Goal: Information Seeking & Learning: Understand process/instructions

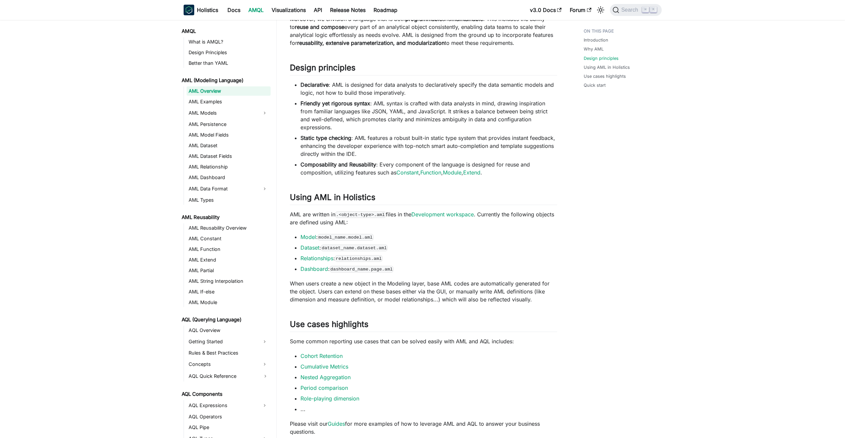
scroll to position [211, 0]
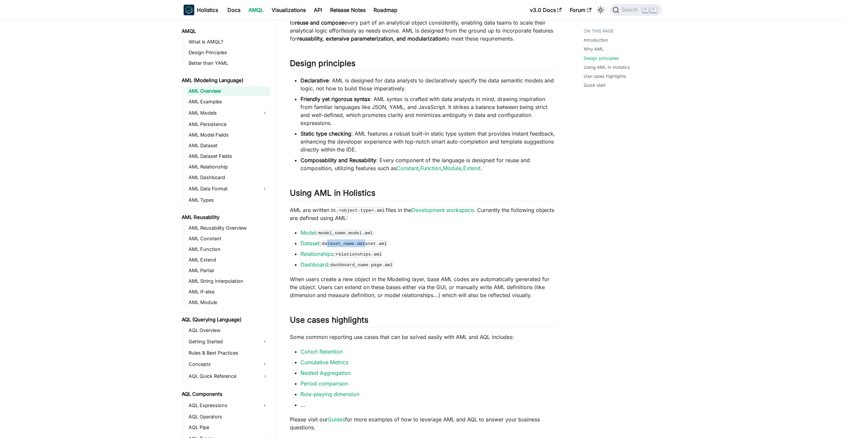
drag, startPoint x: 328, startPoint y: 243, endPoint x: 367, endPoint y: 240, distance: 39.3
click at [367, 240] on code "dataset_name.dataset.aml" at bounding box center [354, 243] width 67 height 7
click at [363, 244] on code "dataset_name.dataset.aml" at bounding box center [354, 243] width 67 height 7
drag, startPoint x: 345, startPoint y: 257, endPoint x: 380, endPoint y: 254, distance: 35.7
click at [380, 254] on code "relationships.aml" at bounding box center [359, 254] width 48 height 7
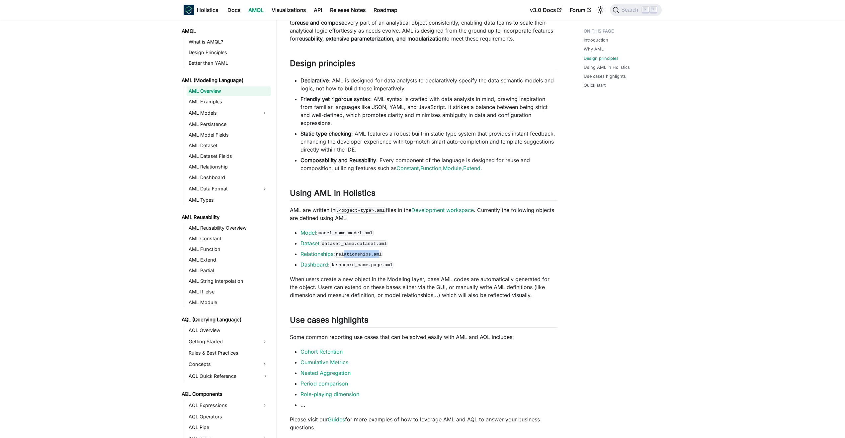
click at [380, 254] on code "relationships.aml" at bounding box center [359, 254] width 48 height 7
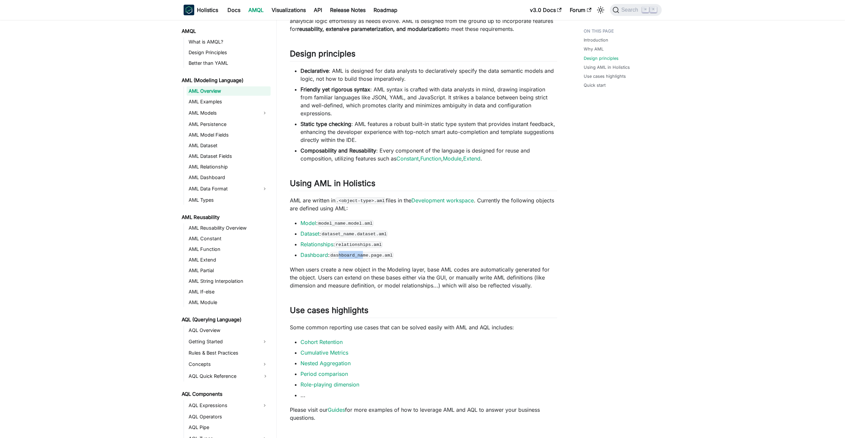
drag, startPoint x: 340, startPoint y: 255, endPoint x: 383, endPoint y: 253, distance: 42.6
click at [380, 253] on code "dashboard_name.page.aml" at bounding box center [362, 255] width 64 height 7
click at [375, 255] on code "dashboard_name.page.aml" at bounding box center [362, 255] width 64 height 7
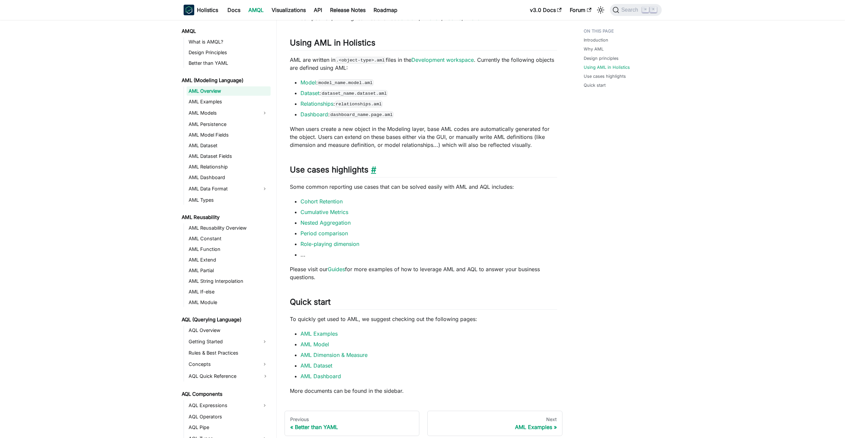
scroll to position [387, 0]
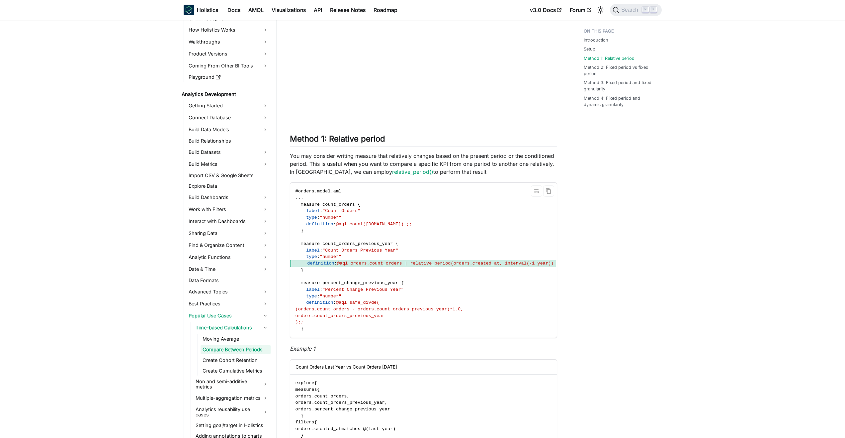
scroll to position [557, 0]
drag, startPoint x: 370, startPoint y: 305, endPoint x: 483, endPoint y: 307, distance: 113.3
click at [464, 307] on span "(orders.count_orders - orders.count_orders_previous_year)*1.0," at bounding box center [380, 307] width 168 height 5
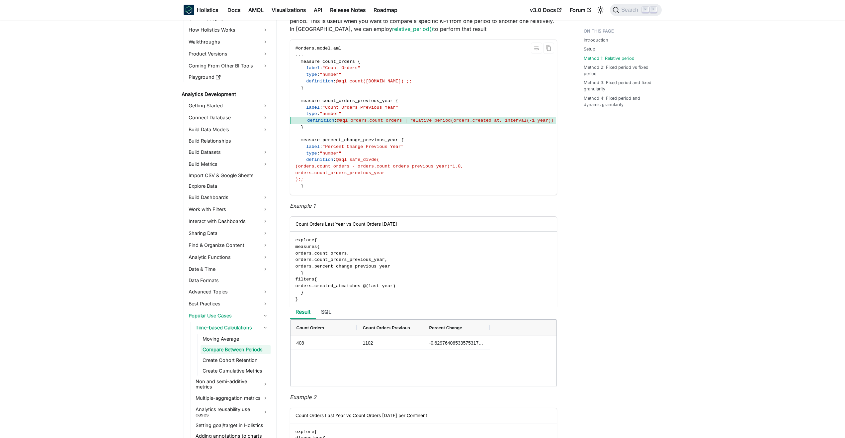
scroll to position [706, 0]
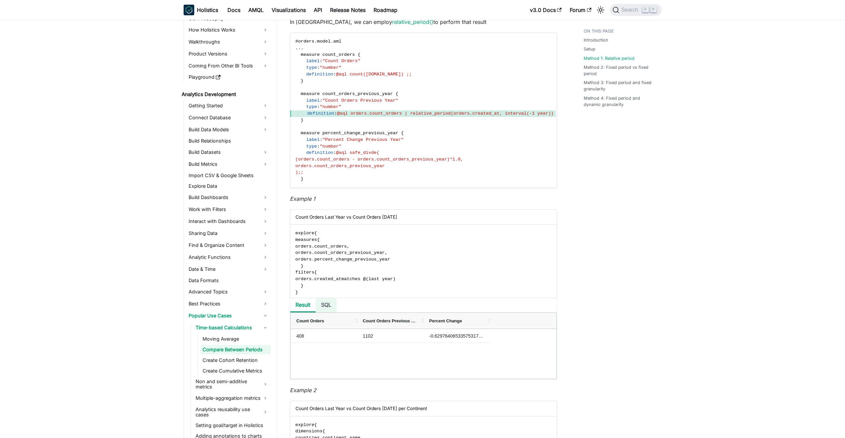
click at [327, 309] on li "SQL" at bounding box center [326, 305] width 21 height 14
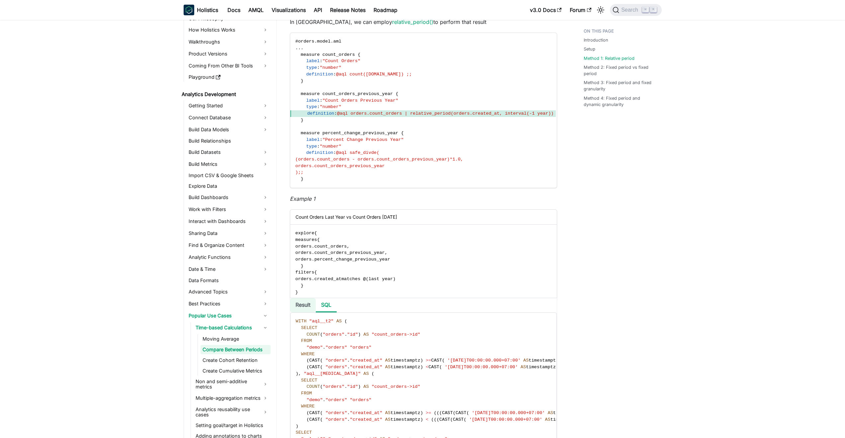
click at [301, 309] on li "Result" at bounding box center [303, 305] width 26 height 14
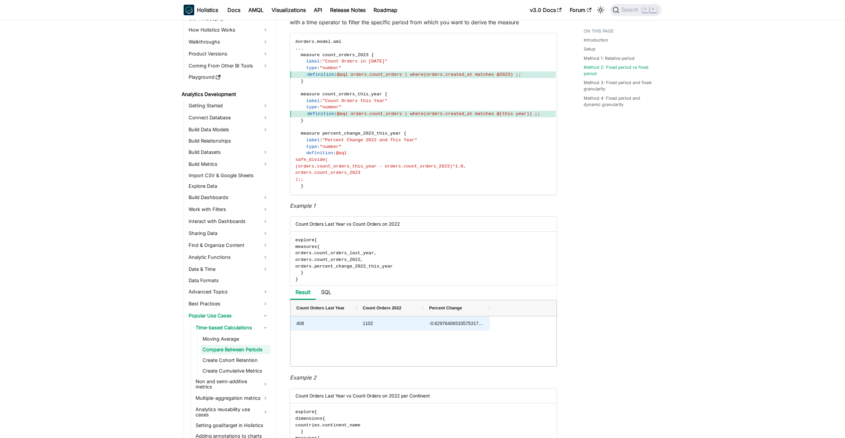
scroll to position [1422, 0]
click at [305, 328] on div "408" at bounding box center [324, 322] width 66 height 14
click at [361, 326] on div "1102" at bounding box center [390, 322] width 66 height 14
drag, startPoint x: 419, startPoint y: 327, endPoint x: 441, endPoint y: 327, distance: 21.9
click at [421, 327] on div "1102" at bounding box center [390, 322] width 66 height 14
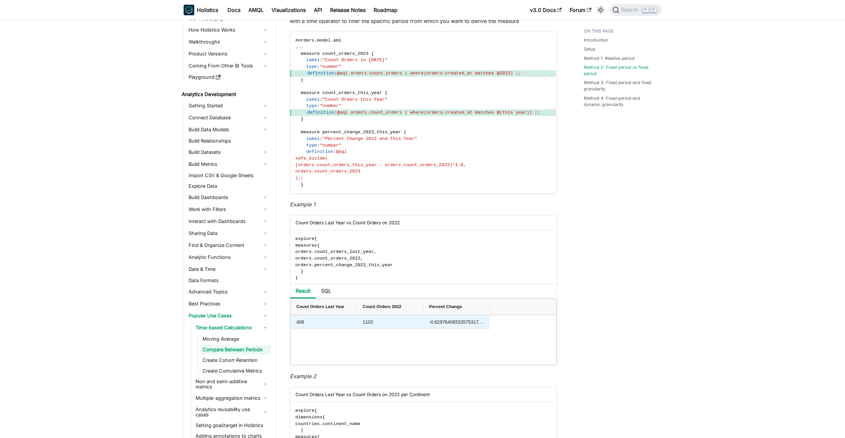
click at [472, 326] on div "-0.62976406533575317604" at bounding box center [456, 322] width 66 height 14
click at [337, 328] on div "408" at bounding box center [324, 322] width 66 height 14
click at [474, 328] on div "-0.62976406533575317604" at bounding box center [456, 322] width 66 height 14
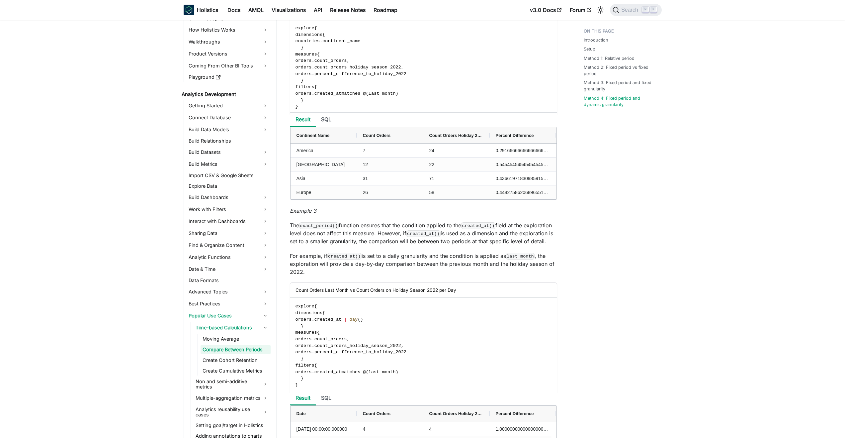
scroll to position [2930, 0]
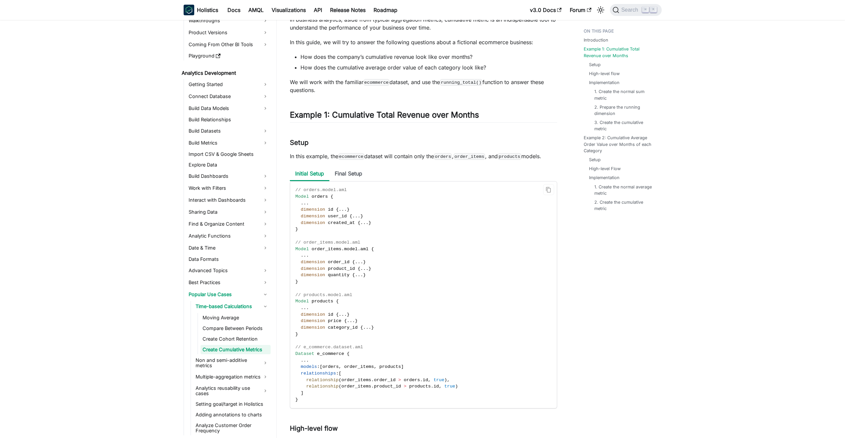
scroll to position [137, 0]
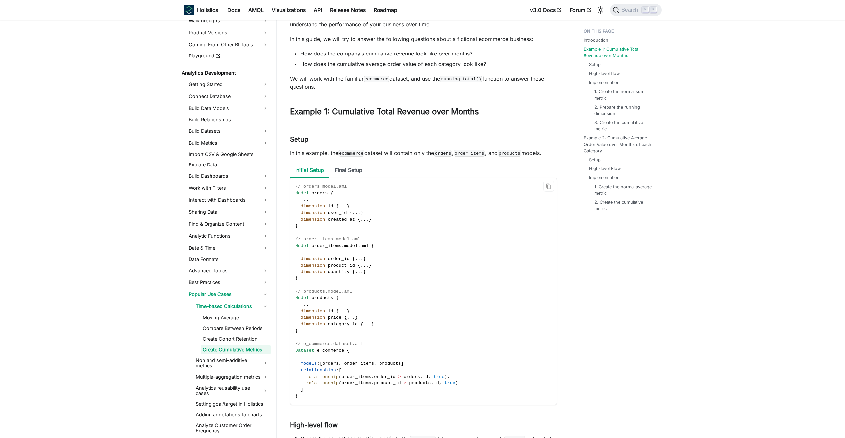
click at [319, 193] on span "orders" at bounding box center [320, 193] width 16 height 5
click at [335, 244] on span "order_items" at bounding box center [327, 245] width 30 height 5
click at [323, 296] on span "products" at bounding box center [323, 297] width 22 height 5
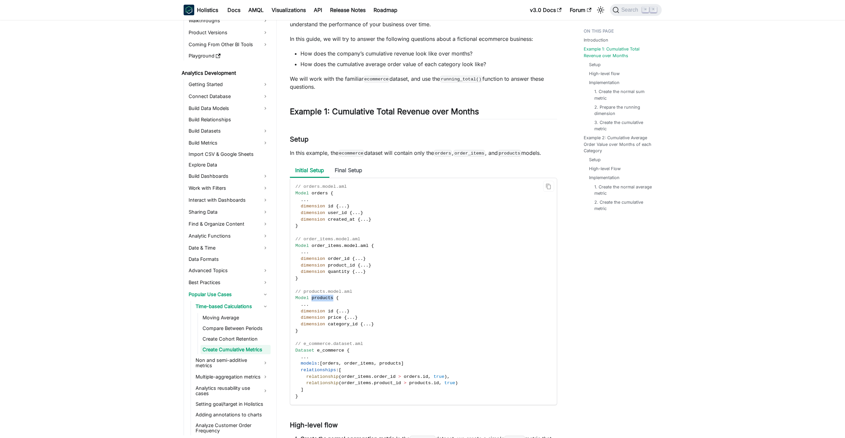
click at [323, 296] on span "products" at bounding box center [323, 297] width 22 height 5
click at [329, 349] on span "e_commerce" at bounding box center [330, 350] width 27 height 5
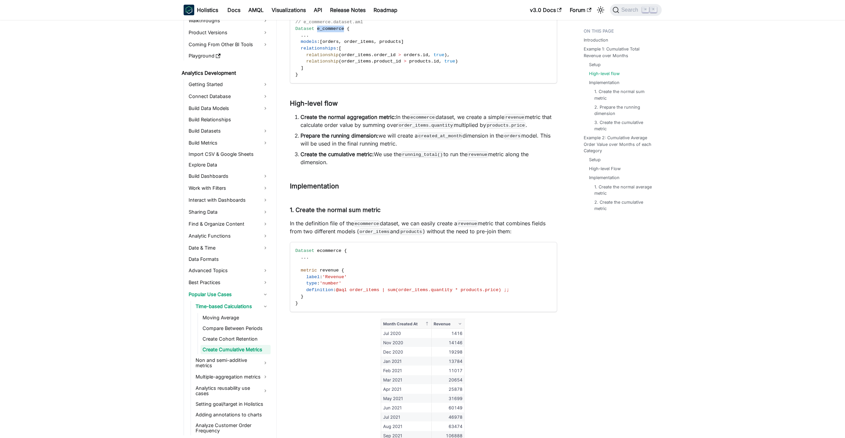
scroll to position [461, 0]
click at [361, 287] on span "@aql order_items | sum(order_items.quantity * products.price) ;;" at bounding box center [422, 287] width 173 height 5
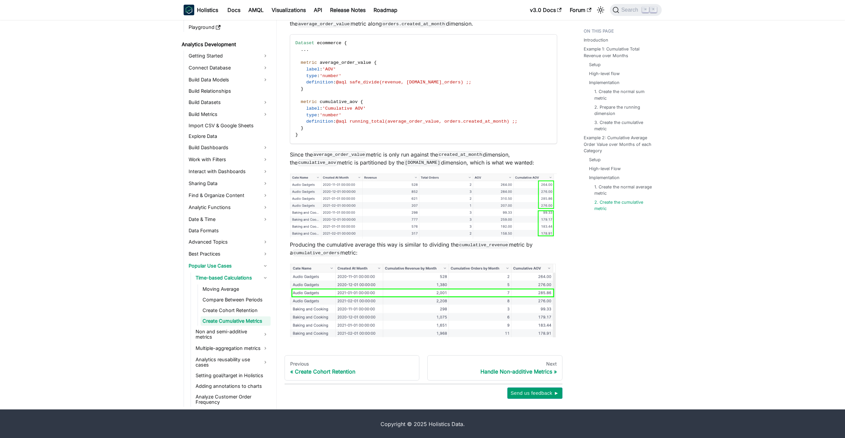
scroll to position [2413, 0]
